Goal: Information Seeking & Learning: Learn about a topic

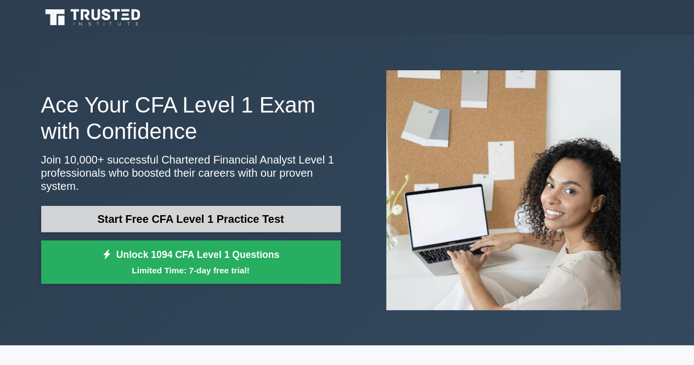
click at [234, 213] on link "Start Free CFA Level 1 Practice Test" at bounding box center [190, 219] width 299 height 26
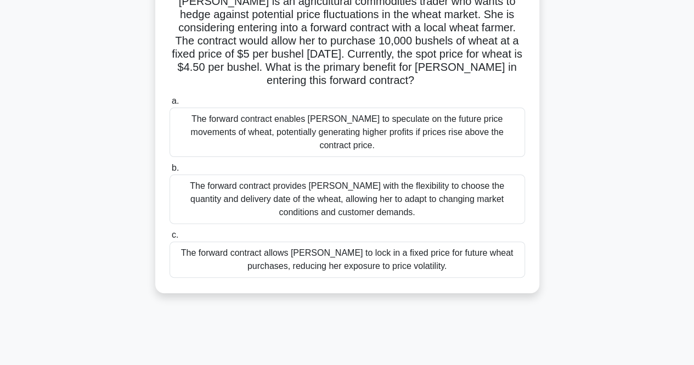
scroll to position [86, 0]
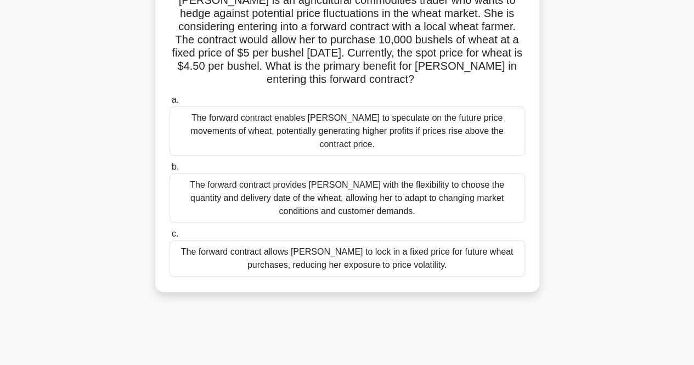
click at [327, 131] on div "The forward contract enables [PERSON_NAME] to speculate on the future price mov…" at bounding box center [346, 130] width 355 height 49
click at [169, 104] on input "a. The forward contract enables Sarah to speculate on the future price movement…" at bounding box center [169, 100] width 0 height 7
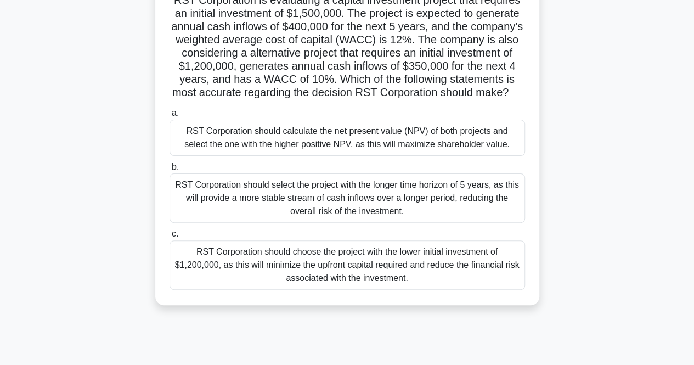
scroll to position [14, 0]
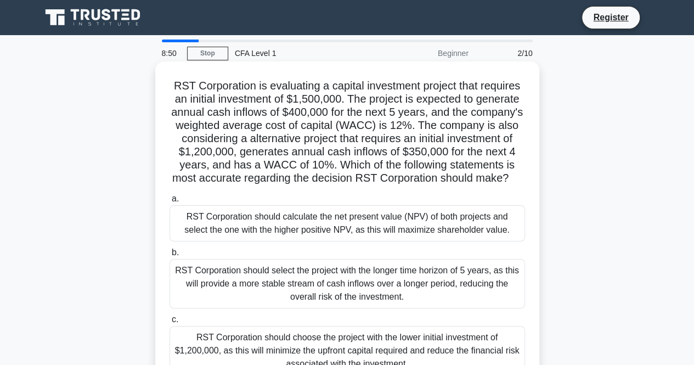
click at [248, 128] on h5 "RST Corporation is evaluating a capital investment project that requires an ini…" at bounding box center [347, 132] width 358 height 106
click at [261, 213] on div "RST Corporation should calculate the net present value (NPV) of both projects a…" at bounding box center [346, 223] width 355 height 36
click at [169, 202] on input "a. RST Corporation should calculate the net present value (NPV) of both project…" at bounding box center [169, 198] width 0 height 7
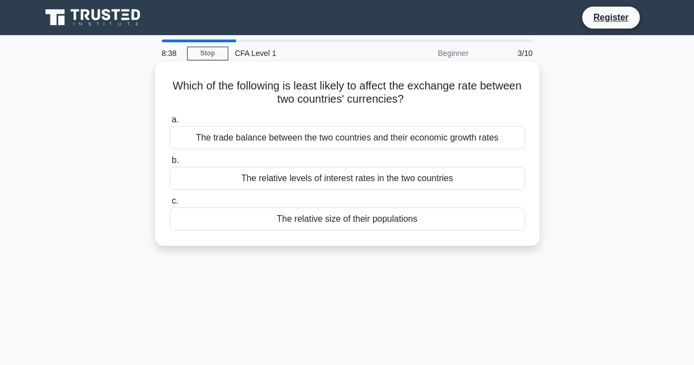
click at [275, 223] on div "The relative size of their populations" at bounding box center [346, 218] width 355 height 23
click at [169, 205] on input "c. The relative size of their populations" at bounding box center [169, 200] width 0 height 7
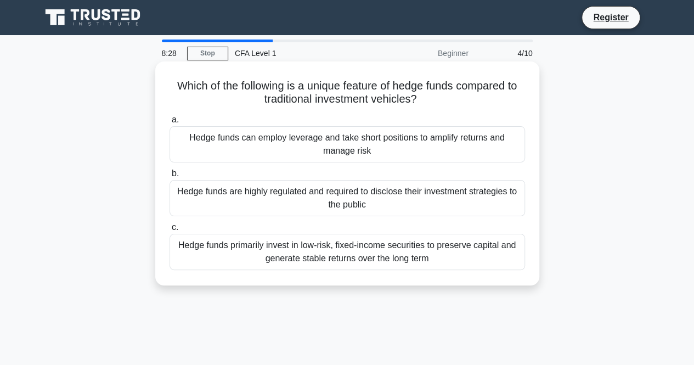
click at [275, 150] on div "Hedge funds can employ leverage and take short positions to amplify returns and…" at bounding box center [346, 144] width 355 height 36
click at [169, 123] on input "a. Hedge funds can employ leverage and take short positions to amplify returns …" at bounding box center [169, 119] width 0 height 7
